Goal: Find specific page/section

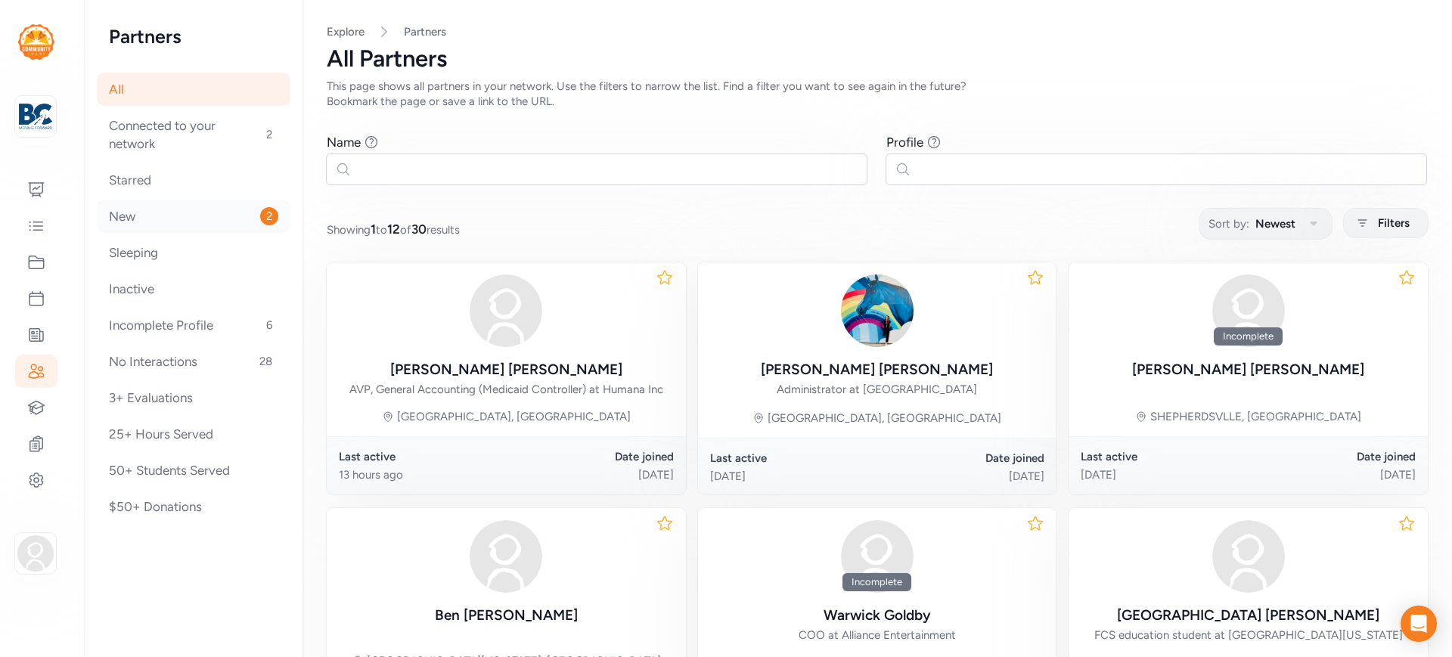
click at [167, 218] on div "New 2" at bounding box center [194, 216] width 194 height 33
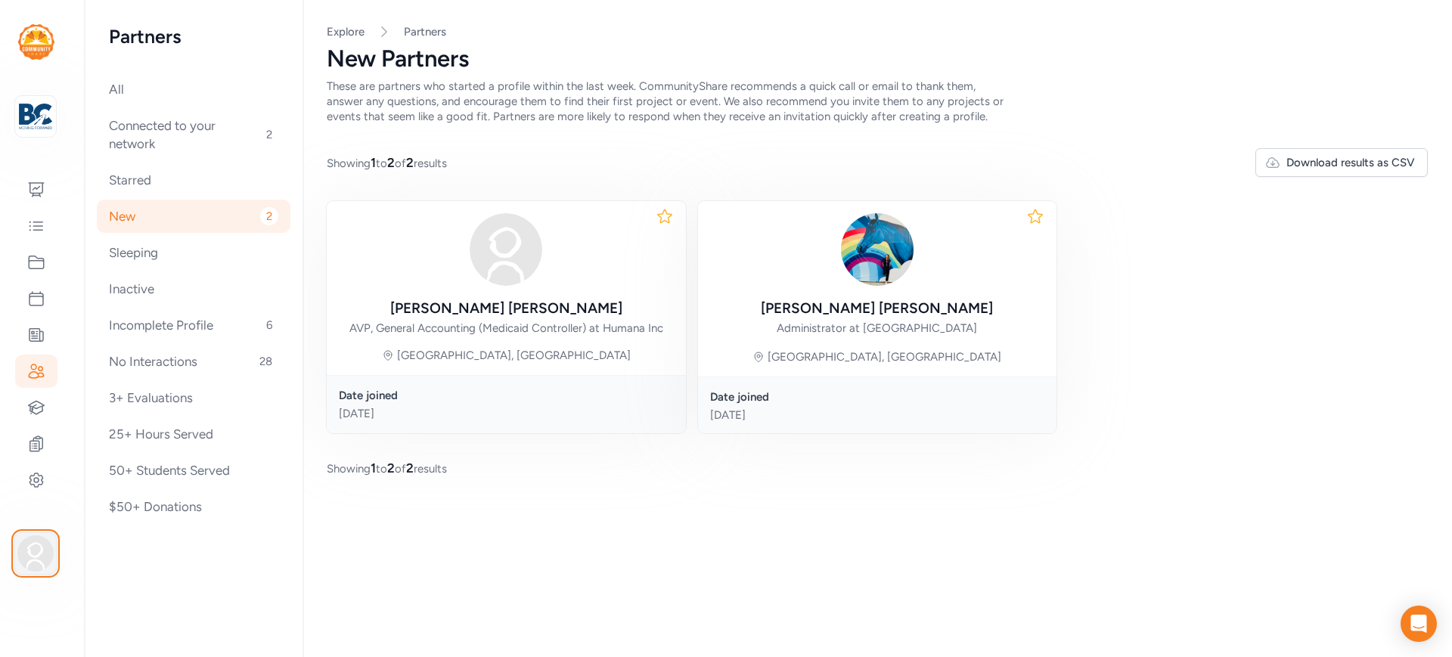
click at [25, 546] on img "button" at bounding box center [35, 554] width 36 height 36
click at [94, 550] on link "View profile" at bounding box center [126, 548] width 130 height 30
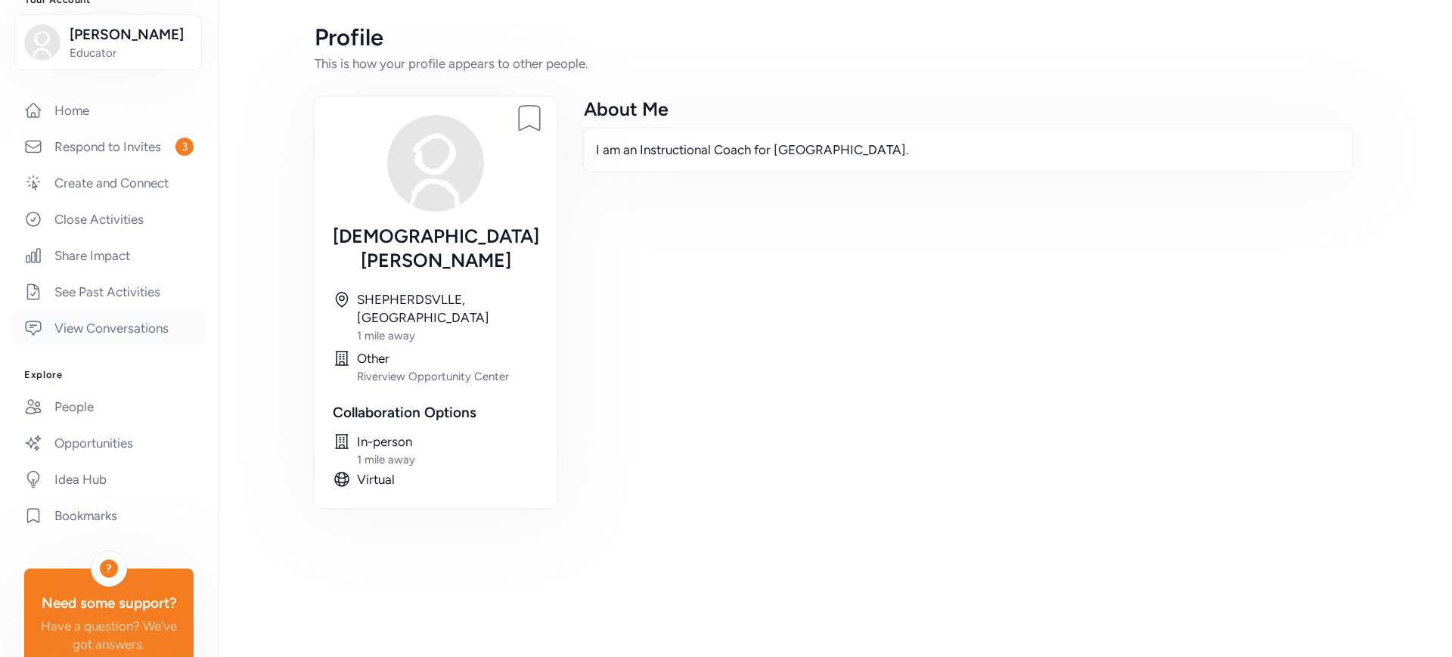
scroll to position [309, 0]
